Goal: Find specific page/section: Find specific page/section

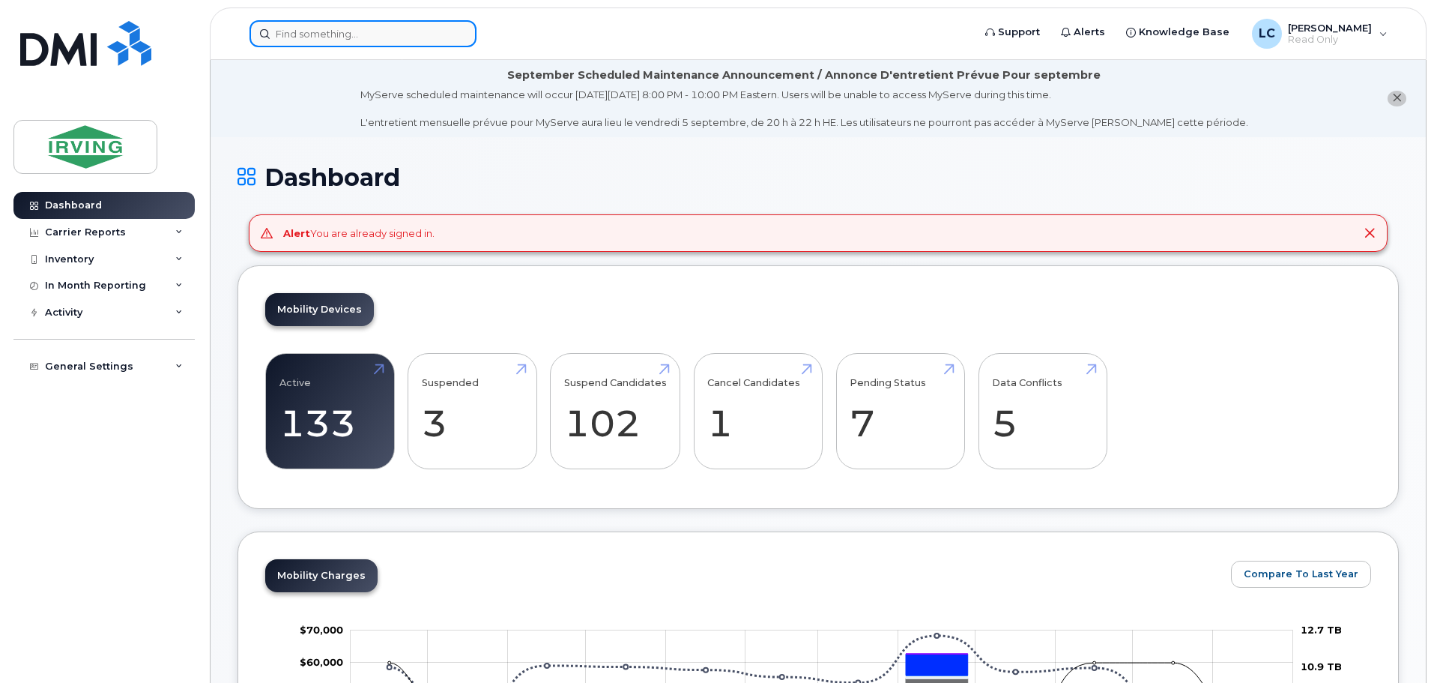
click at [368, 26] on input at bounding box center [363, 33] width 227 height 27
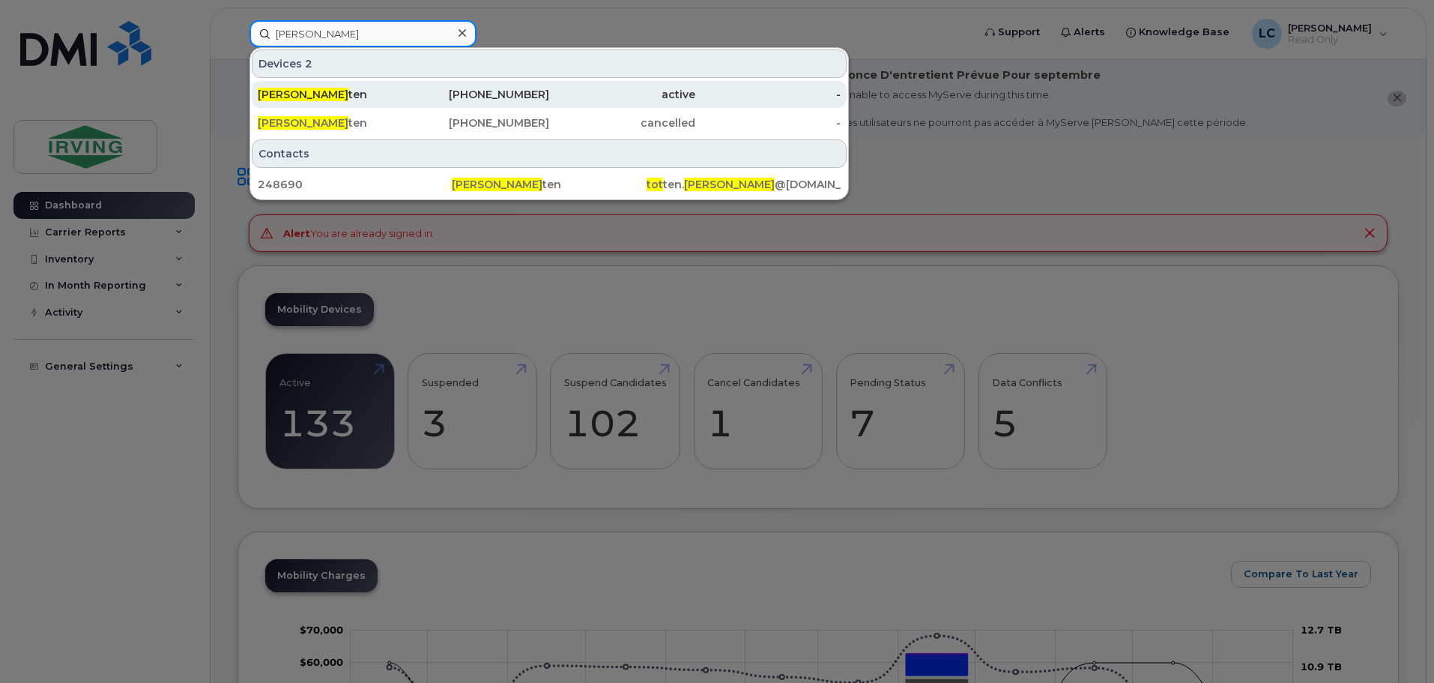
type input "heather tot"
click at [588, 91] on div "active" at bounding box center [622, 94] width 146 height 15
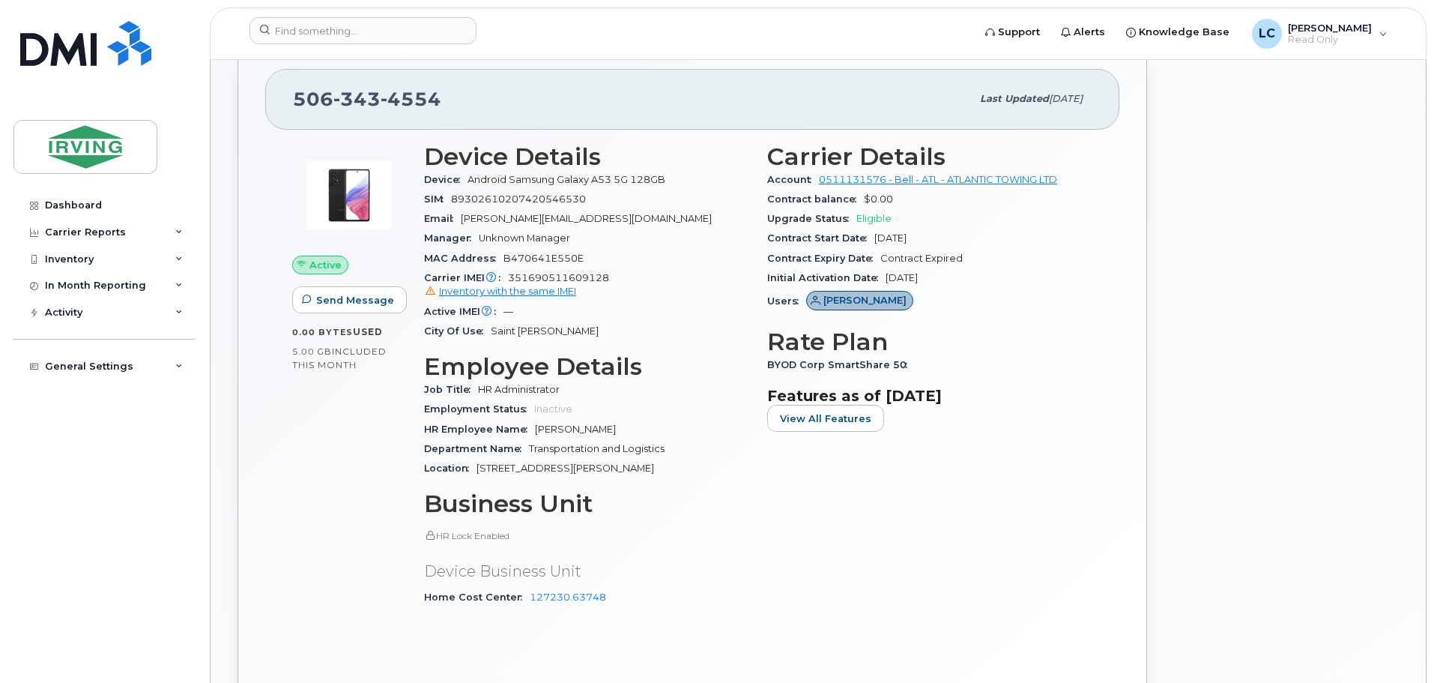
scroll to position [524, 0]
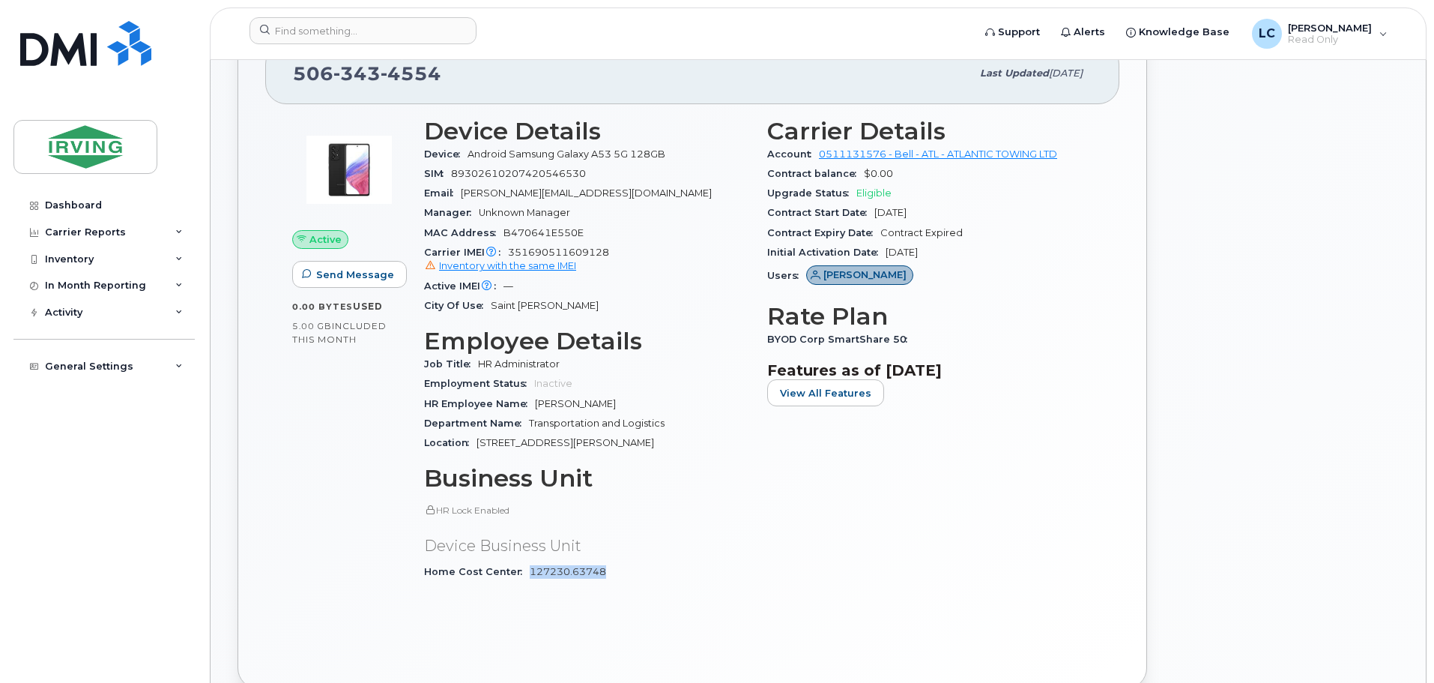
drag, startPoint x: 614, startPoint y: 568, endPoint x: 528, endPoint y: 573, distance: 86.3
click at [528, 573] on div "Home Cost Center 127230.63748" at bounding box center [586, 571] width 325 height 19
copy link "127230.63748"
drag, startPoint x: 423, startPoint y: 151, endPoint x: 603, endPoint y: 178, distance: 181.8
click at [603, 178] on div "Device Details Device Android Samsung Galaxy A53 5G 128GB SIM 89302610207420546…" at bounding box center [586, 356] width 343 height 495
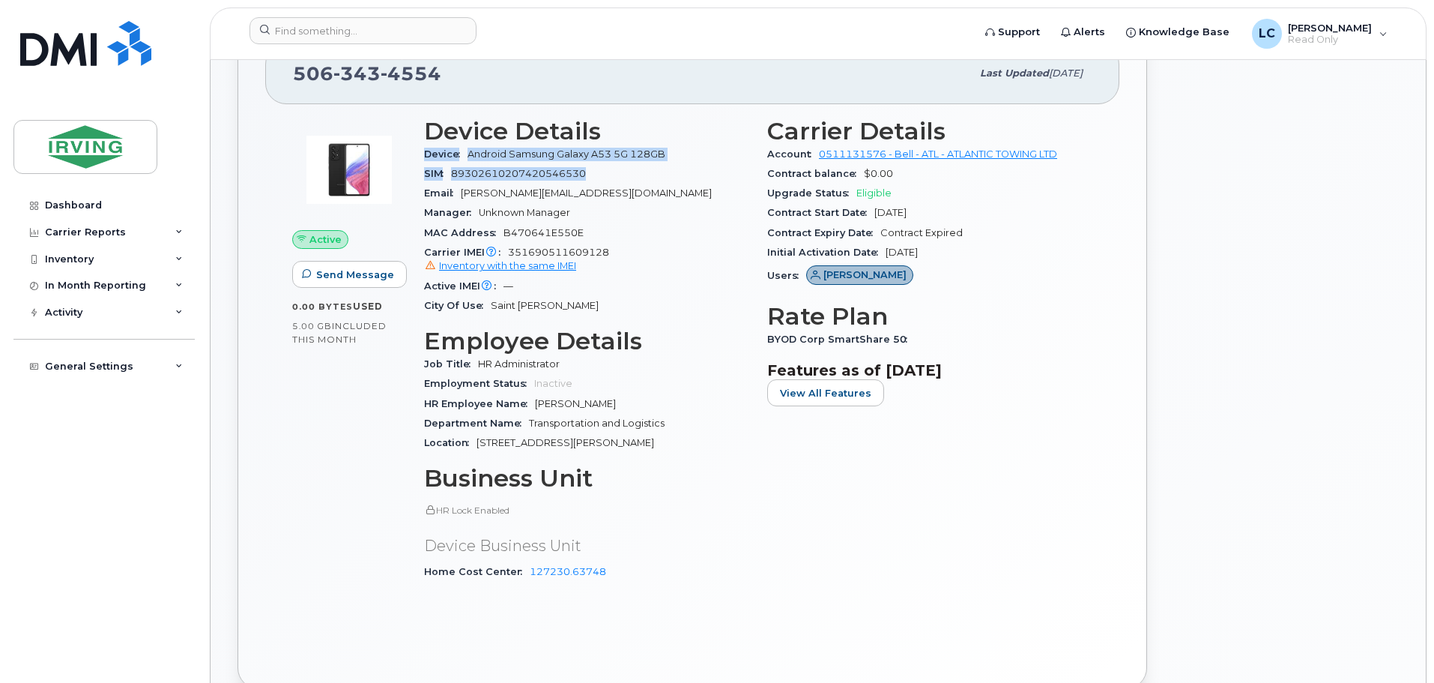
copy section "Device Android Samsung Galaxy A53 5G 128GB SIM 89302610207420546530"
click at [623, 253] on div "Carrier IMEI Carrier IMEI is reported during the last billing cycle or change o…" at bounding box center [586, 260] width 325 height 34
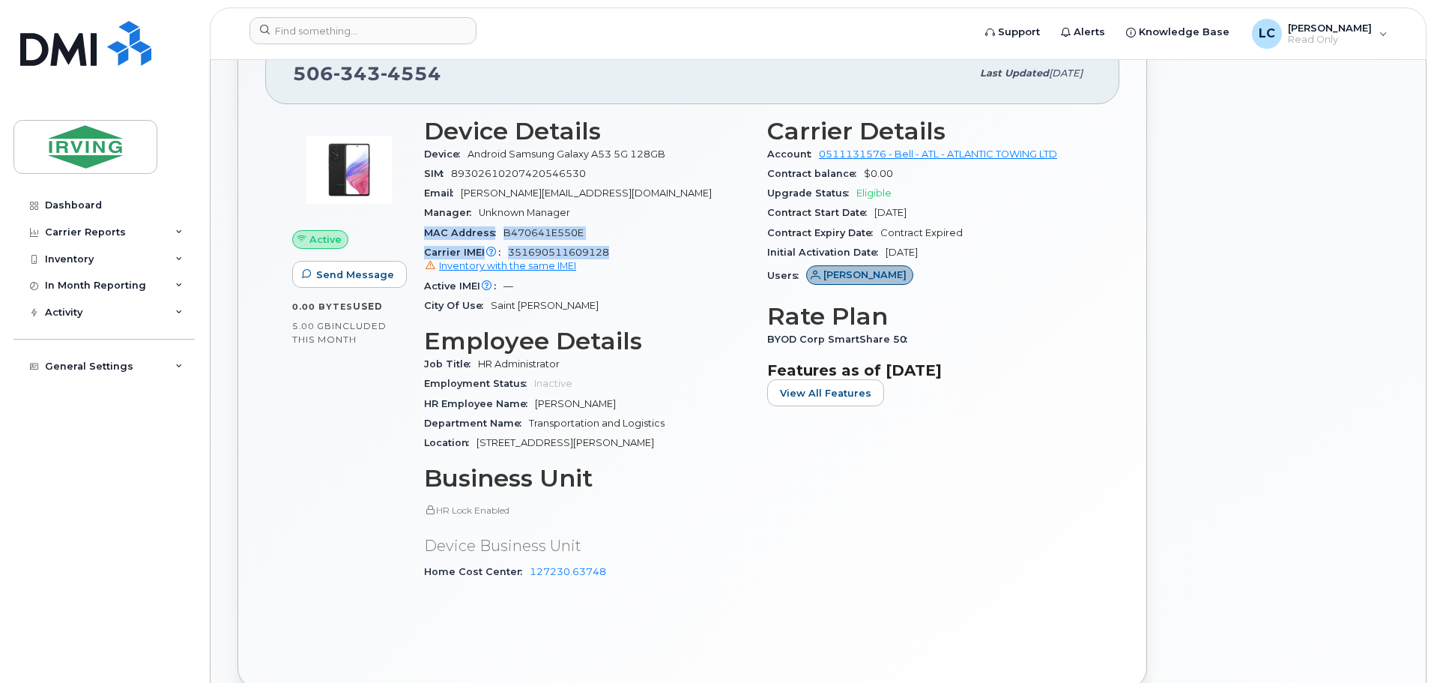
drag, startPoint x: 608, startPoint y: 251, endPoint x: 426, endPoint y: 230, distance: 184.0
click at [426, 230] on section "Device Details Device Android Samsung Galaxy A53 5G 128GB SIM 89302610207420546…" at bounding box center [586, 217] width 325 height 199
copy section "MAC Address B470641E550E Carrier IMEI Carrier IMEI is reported during the last …"
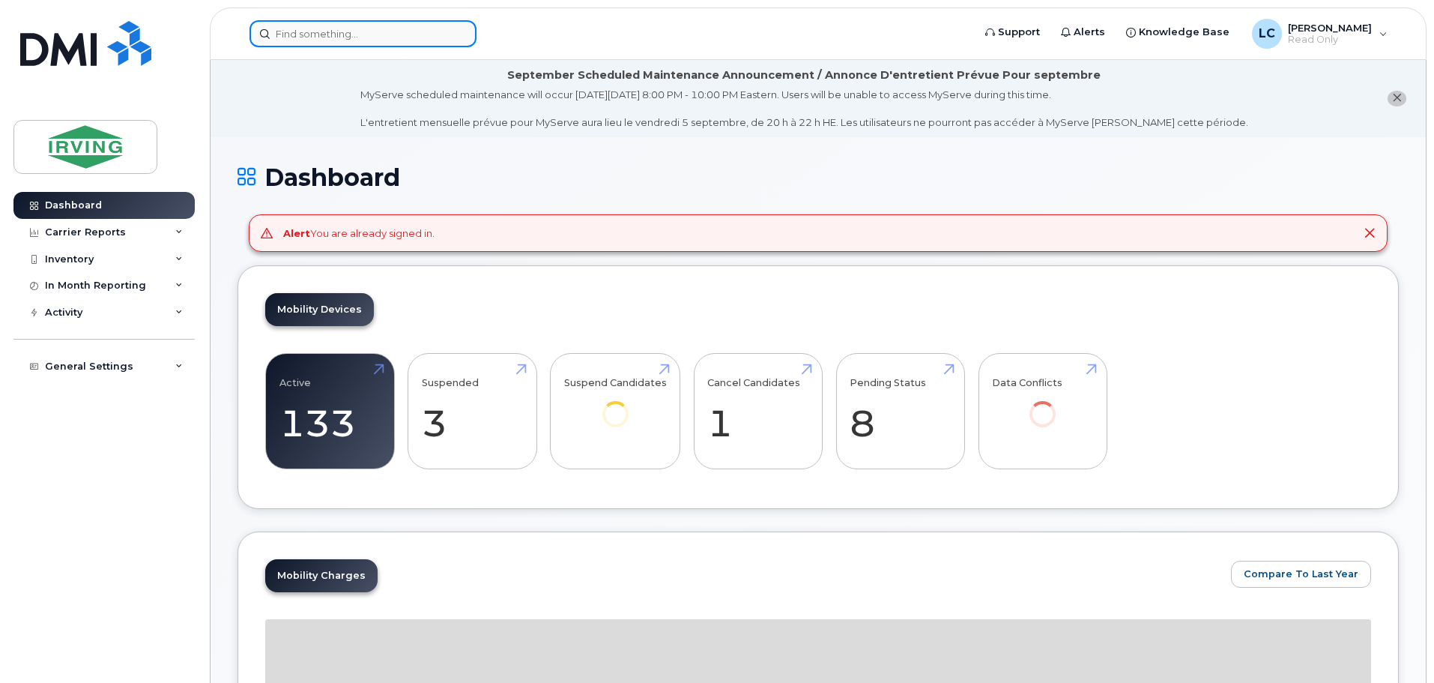
click at [313, 28] on input at bounding box center [363, 33] width 227 height 27
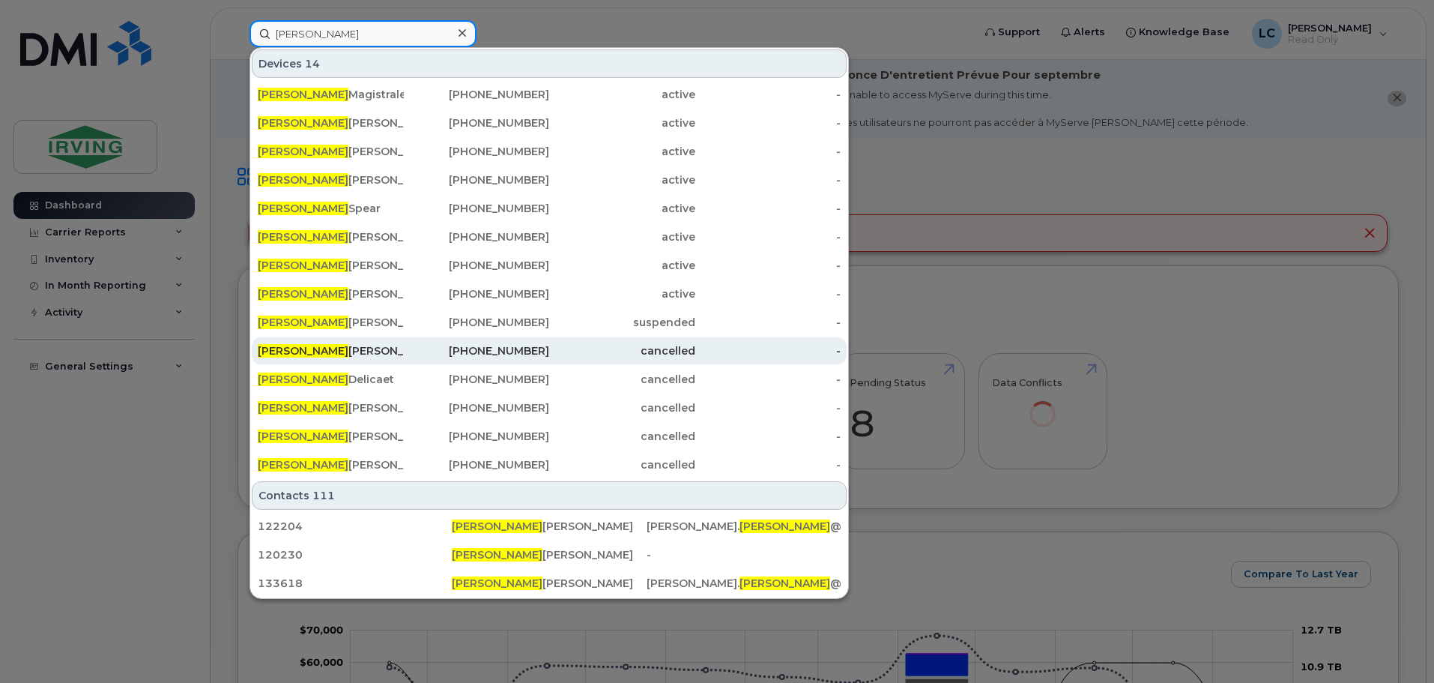
type input "[PERSON_NAME]"
click at [486, 351] on div "506-343-4554" at bounding box center [477, 350] width 146 height 15
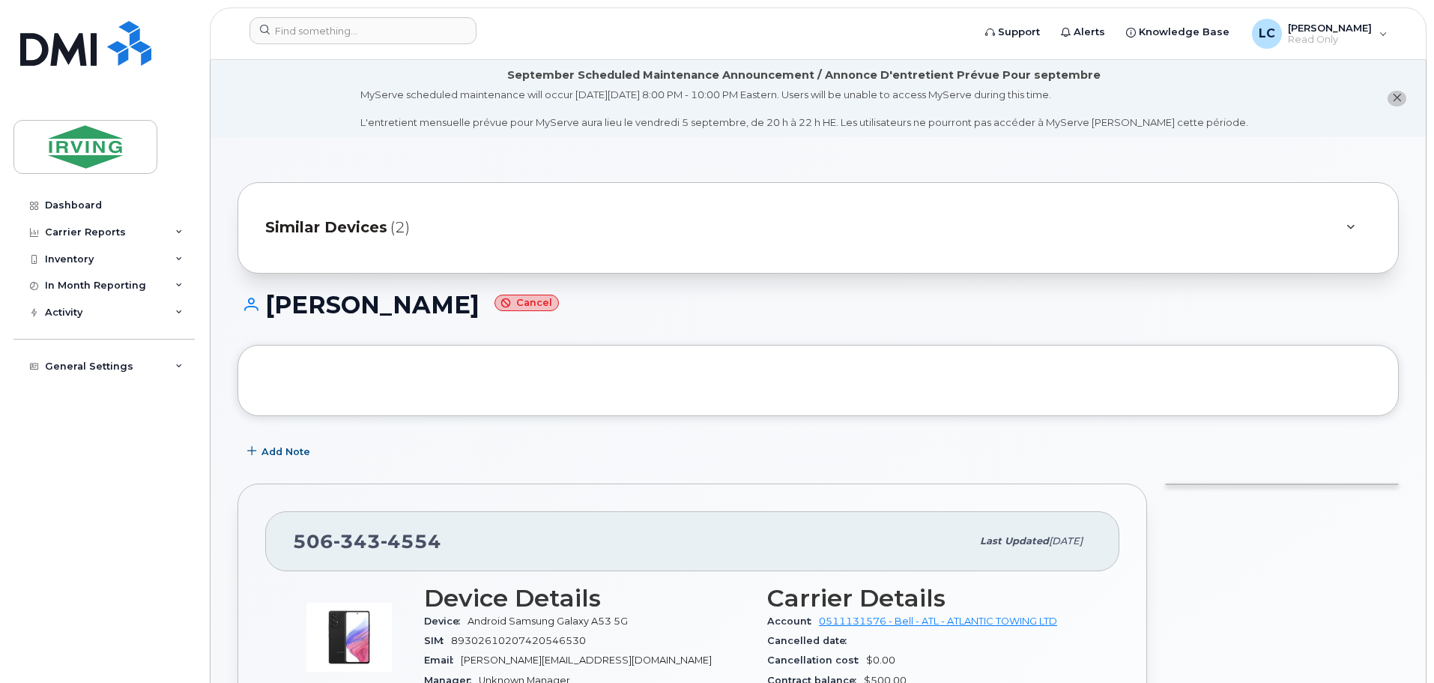
click at [395, 229] on span "(2)" at bounding box center [399, 228] width 19 height 22
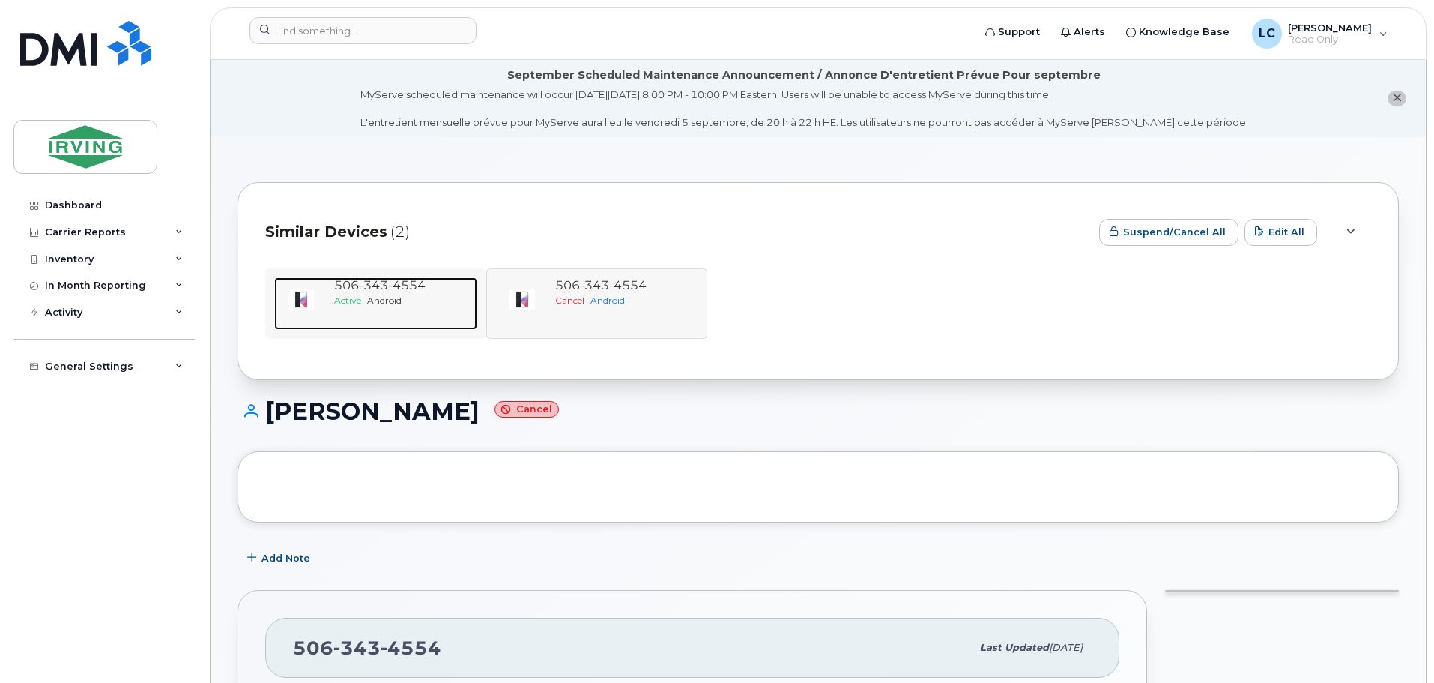
click at [380, 288] on span "343" at bounding box center [373, 285] width 29 height 14
